Goal: Task Accomplishment & Management: Manage account settings

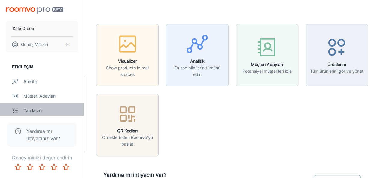
click at [42, 108] on div "Yapılacak" at bounding box center [50, 110] width 54 height 7
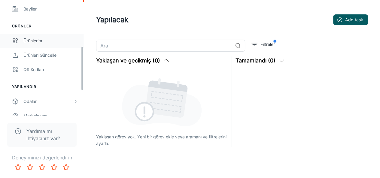
scroll to position [120, 0]
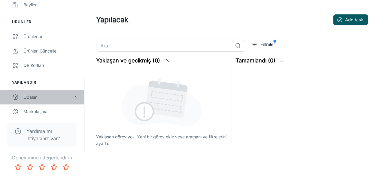
click at [45, 98] on div "Odalar" at bounding box center [48, 97] width 50 height 7
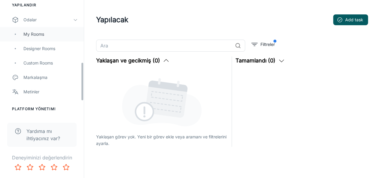
scroll to position [210, 0]
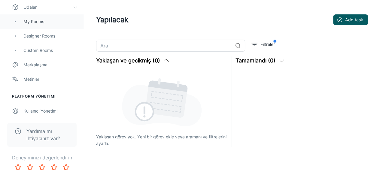
click at [44, 21] on div "My Rooms" at bounding box center [50, 21] width 54 height 7
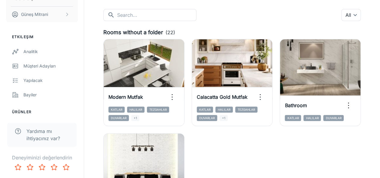
scroll to position [30, 0]
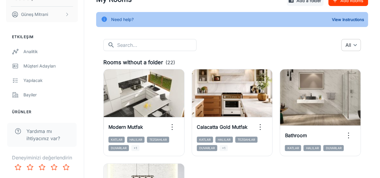
click at [344, 45] on body "Kale Group [PERSON_NAME] Etkileşim Analitik Müşteri Adayları Yapılacak Bayiler …" at bounding box center [190, 59] width 380 height 178
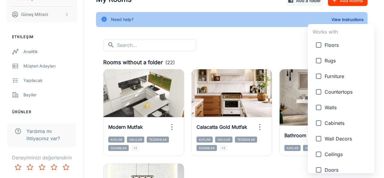
click at [265, 39] on div at bounding box center [192, 89] width 384 height 178
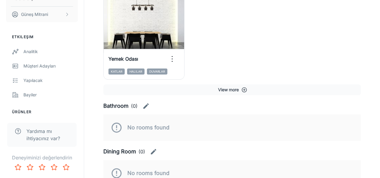
scroll to position [119, 0]
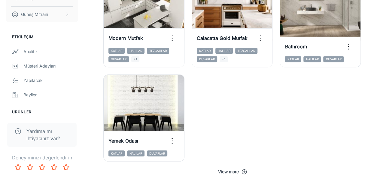
click at [234, 168] on button "View more" at bounding box center [231, 171] width 257 height 11
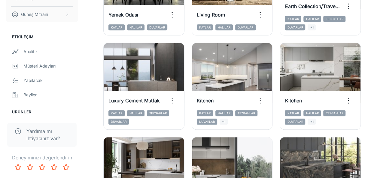
scroll to position [239, 0]
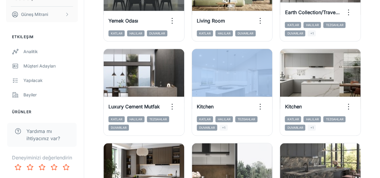
drag, startPoint x: 232, startPoint y: 65, endPoint x: 199, endPoint y: 43, distance: 39.7
click at [198, 42] on div "View in visualizer Kitchen Katlar Halılar Tezgahlar Duvarlar +1" at bounding box center [228, 88] width 88 height 94
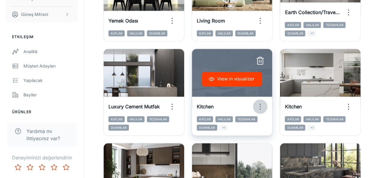
click at [262, 107] on icon "button" at bounding box center [260, 107] width 10 height 10
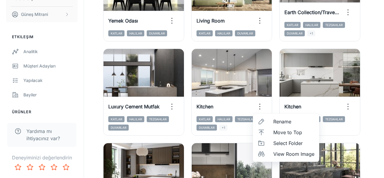
click at [239, 108] on div at bounding box center [192, 89] width 384 height 178
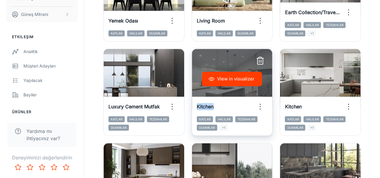
drag, startPoint x: 239, startPoint y: 107, endPoint x: 203, endPoint y: 88, distance: 40.4
click at [201, 88] on div "View in visualizer Kitchen Katlar Halılar Tezgahlar Duvarlar +1" at bounding box center [231, 92] width 81 height 87
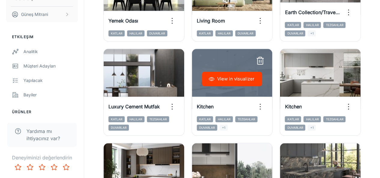
drag, startPoint x: 231, startPoint y: 55, endPoint x: 213, endPoint y: 43, distance: 21.3
click at [210, 44] on div "View in visualizer Kitchen Katlar Halılar Tezgahlar Duvarlar +1" at bounding box center [228, 88] width 88 height 94
click at [261, 106] on icon "button" at bounding box center [260, 107] width 10 height 10
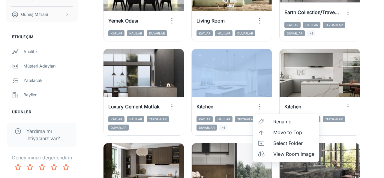
click at [261, 124] on icon at bounding box center [261, 121] width 7 height 7
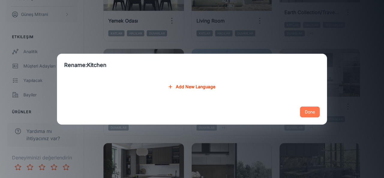
click at [311, 111] on button "Done" at bounding box center [310, 112] width 20 height 11
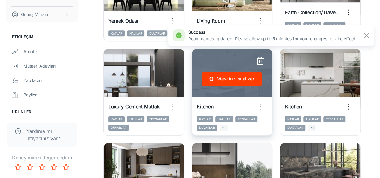
click at [259, 108] on icon "button" at bounding box center [260, 107] width 10 height 10
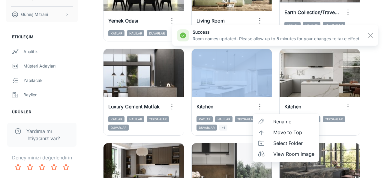
click at [279, 131] on span "Move to Top" at bounding box center [293, 132] width 41 height 7
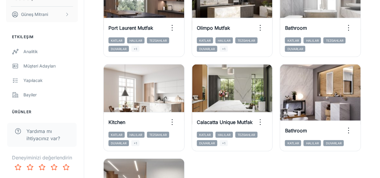
scroll to position [660, 0]
